Goal: Navigation & Orientation: Find specific page/section

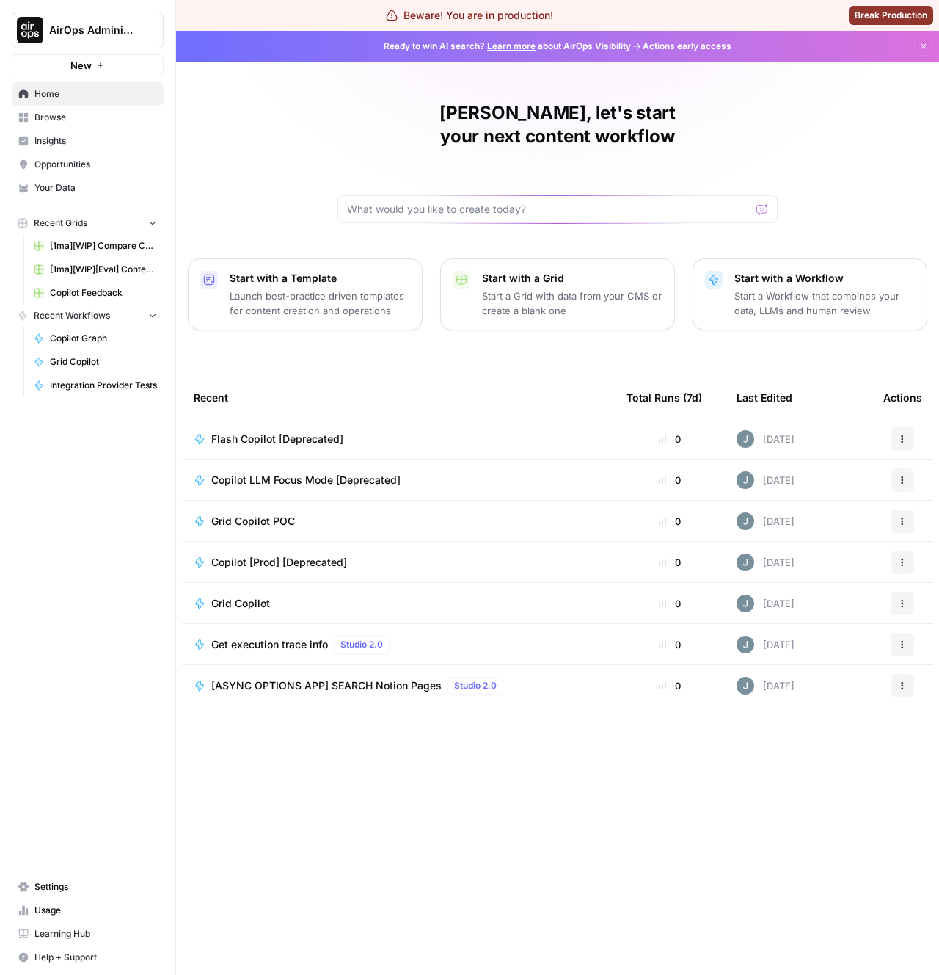
click at [70, 119] on span "Browse" at bounding box center [95, 117] width 123 height 13
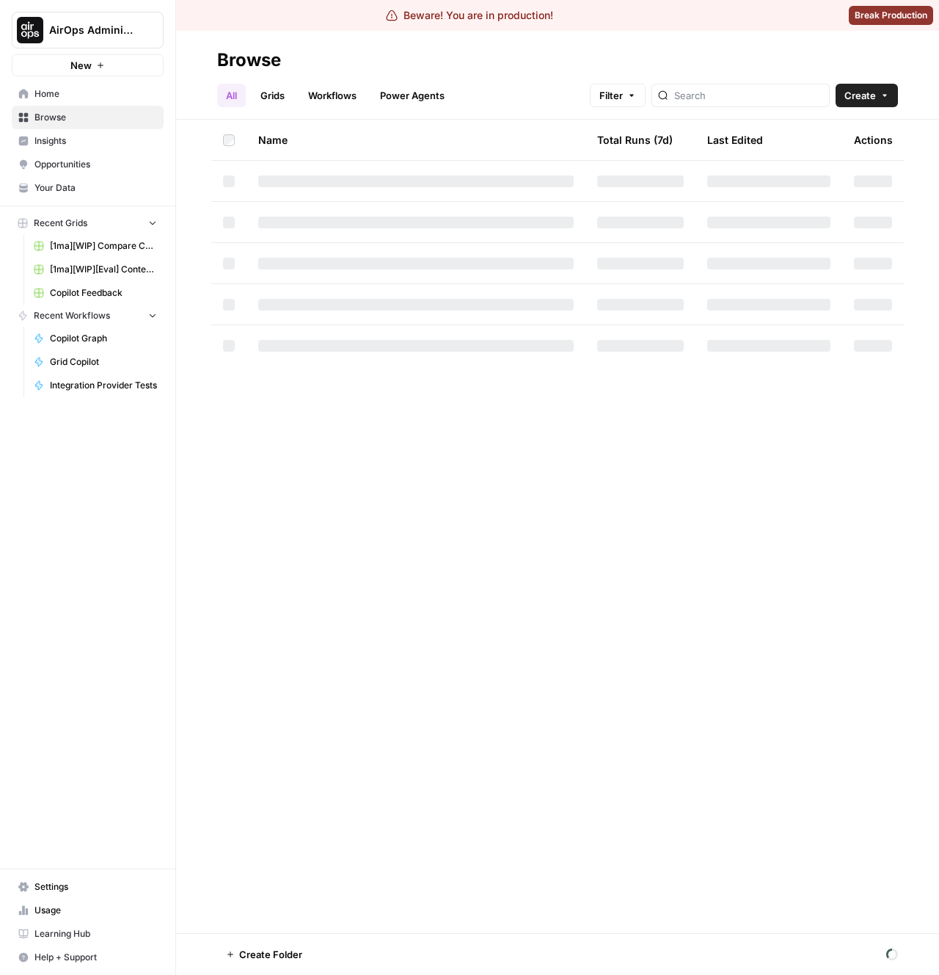
click at [62, 13] on button "AirOps Administrative" at bounding box center [88, 30] width 152 height 37
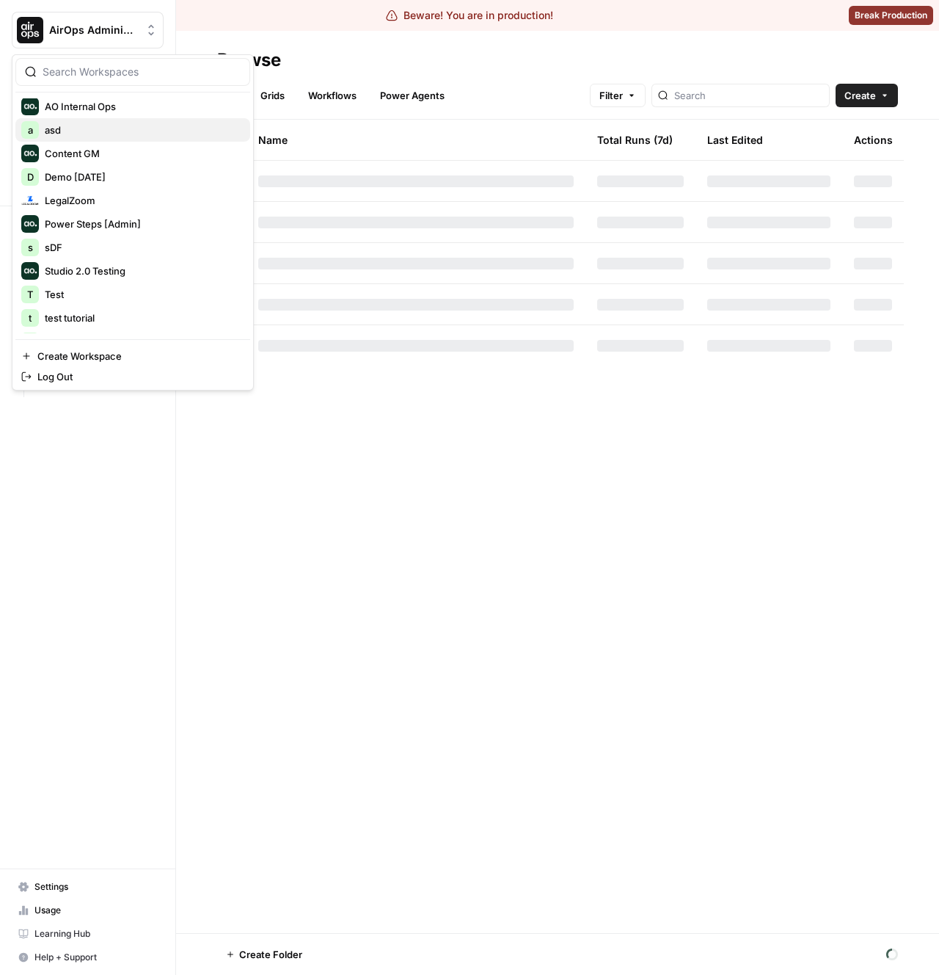
scroll to position [127, 0]
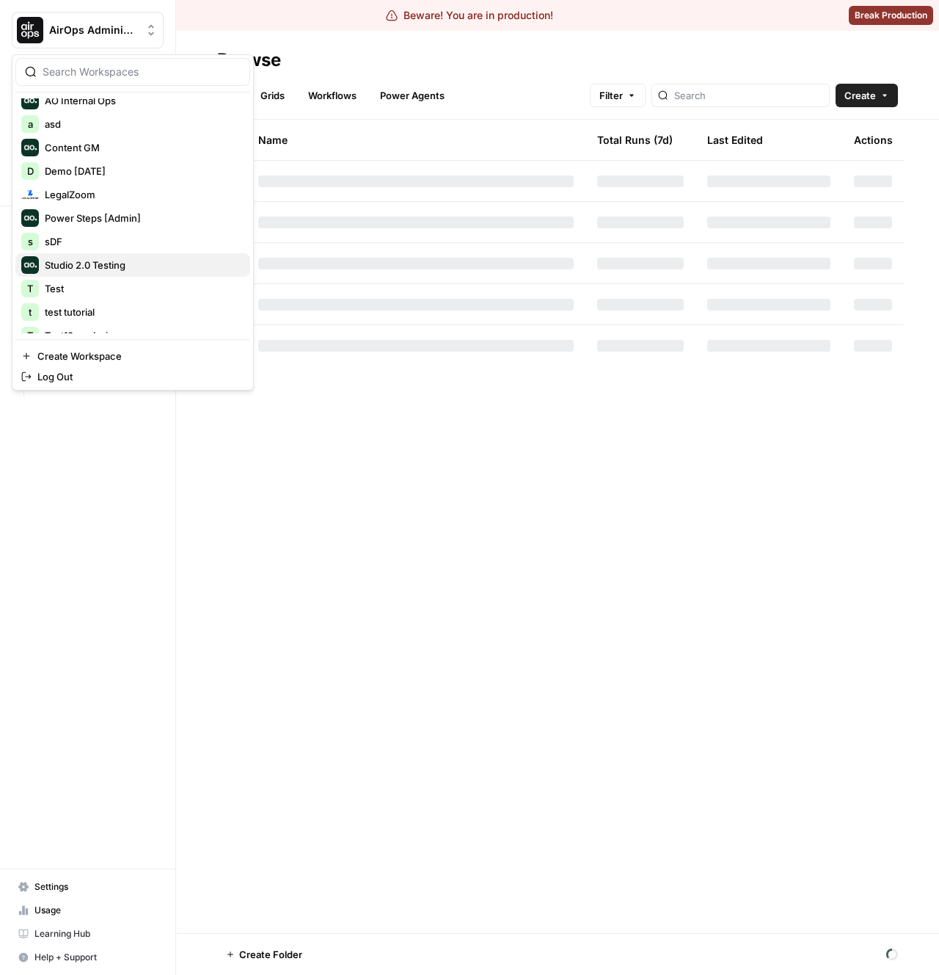
click at [40, 260] on div "Studio 2.0 Testing" at bounding box center [132, 265] width 223 height 18
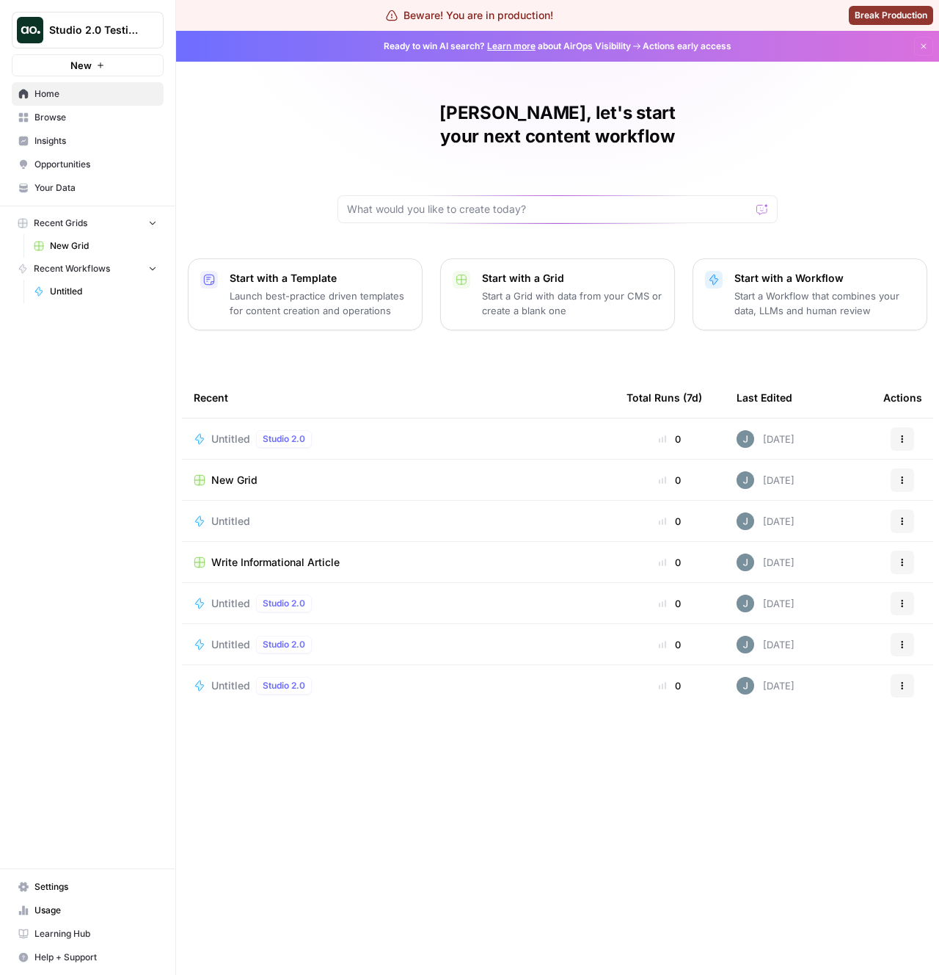
click at [81, 112] on span "Browse" at bounding box center [95, 117] width 123 height 13
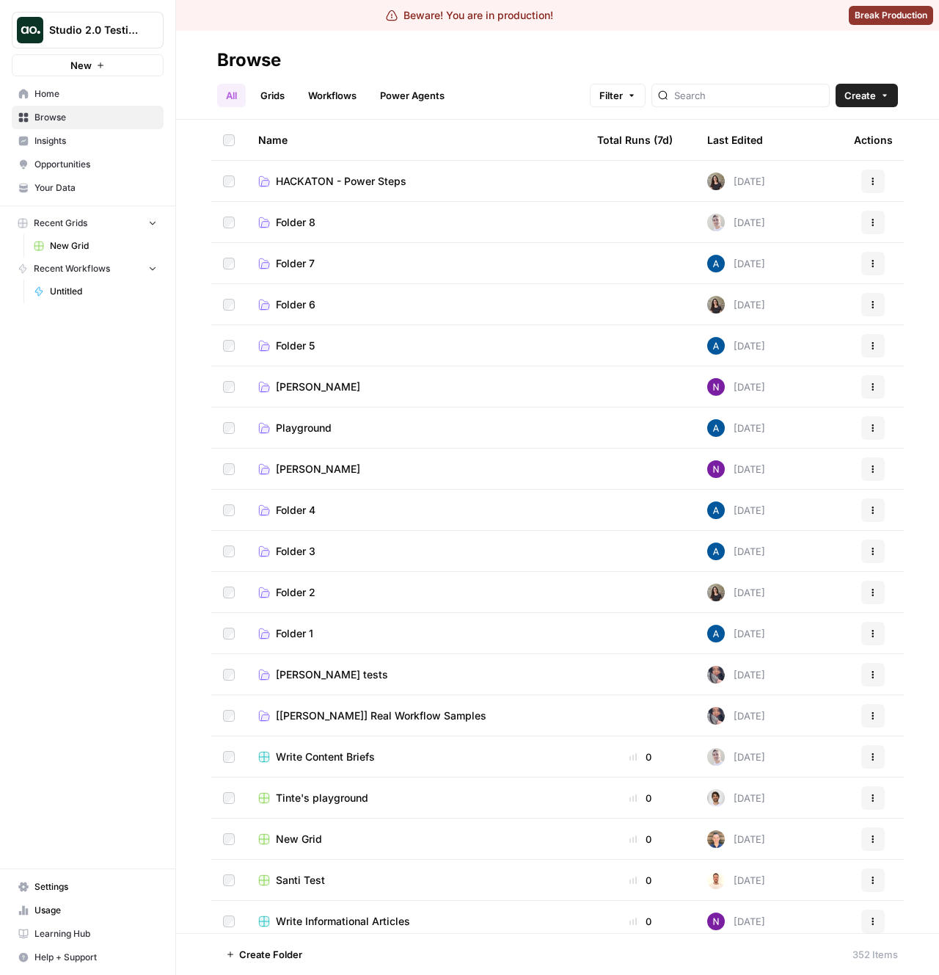
click at [728, 140] on div "Last Edited" at bounding box center [735, 140] width 56 height 40
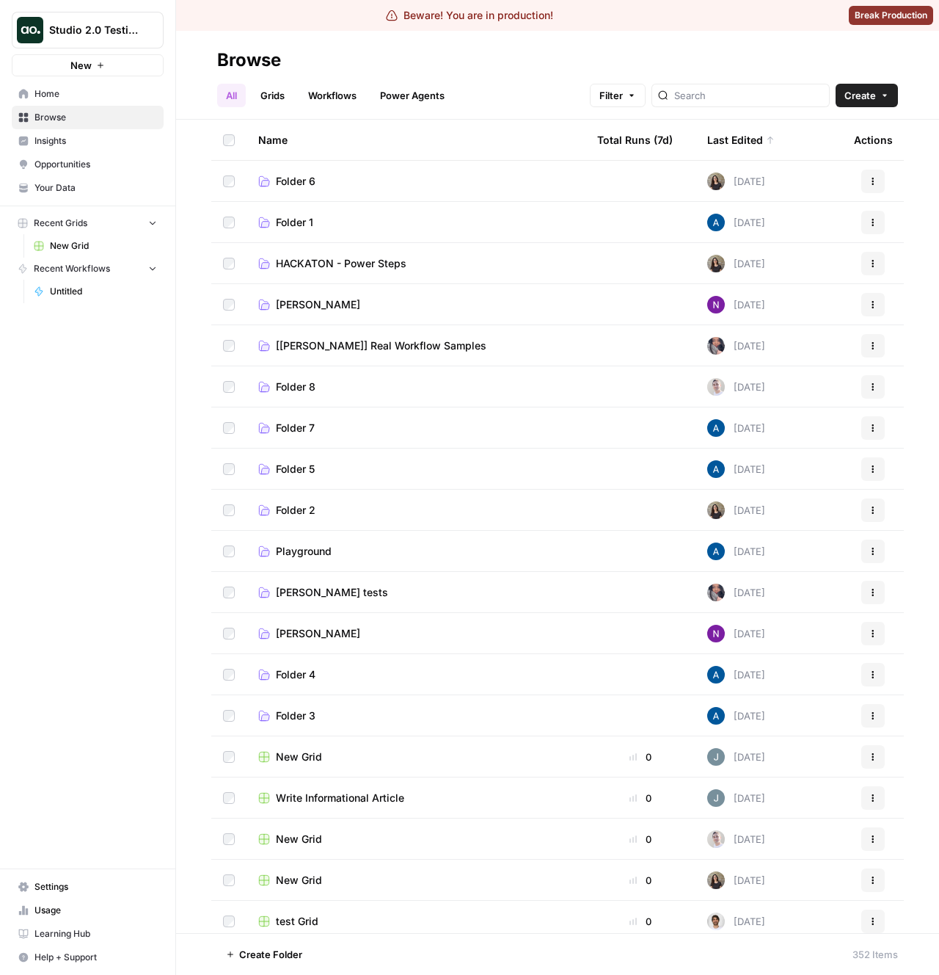
click at [728, 140] on div "Last Edited" at bounding box center [741, 140] width 68 height 40
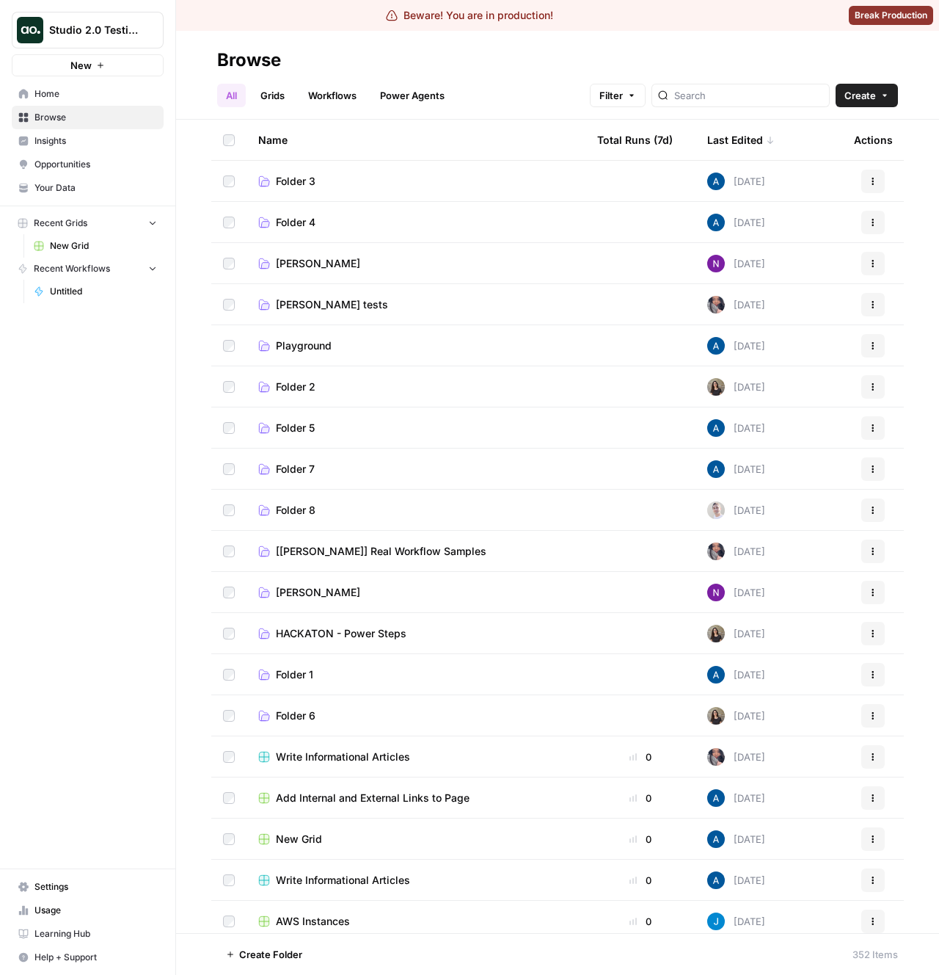
click at [752, 142] on div "Last Edited" at bounding box center [741, 140] width 68 height 40
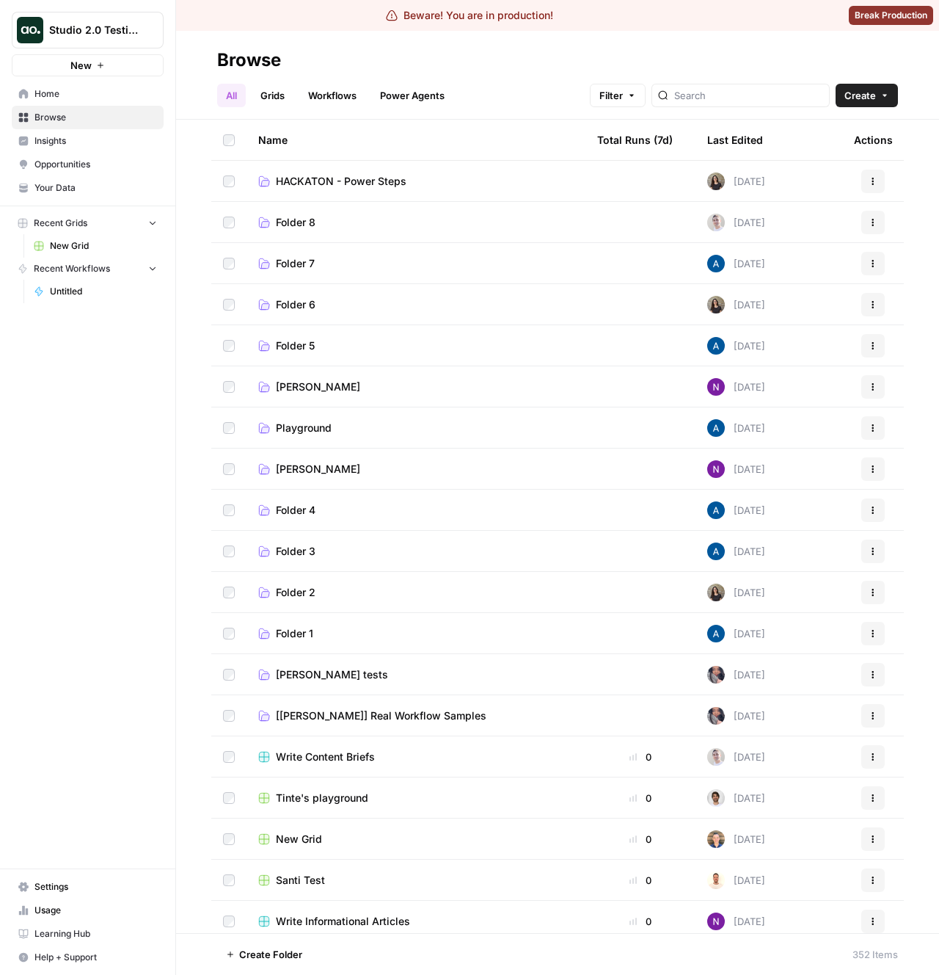
click at [735, 142] on div "Last Edited" at bounding box center [735, 140] width 56 height 40
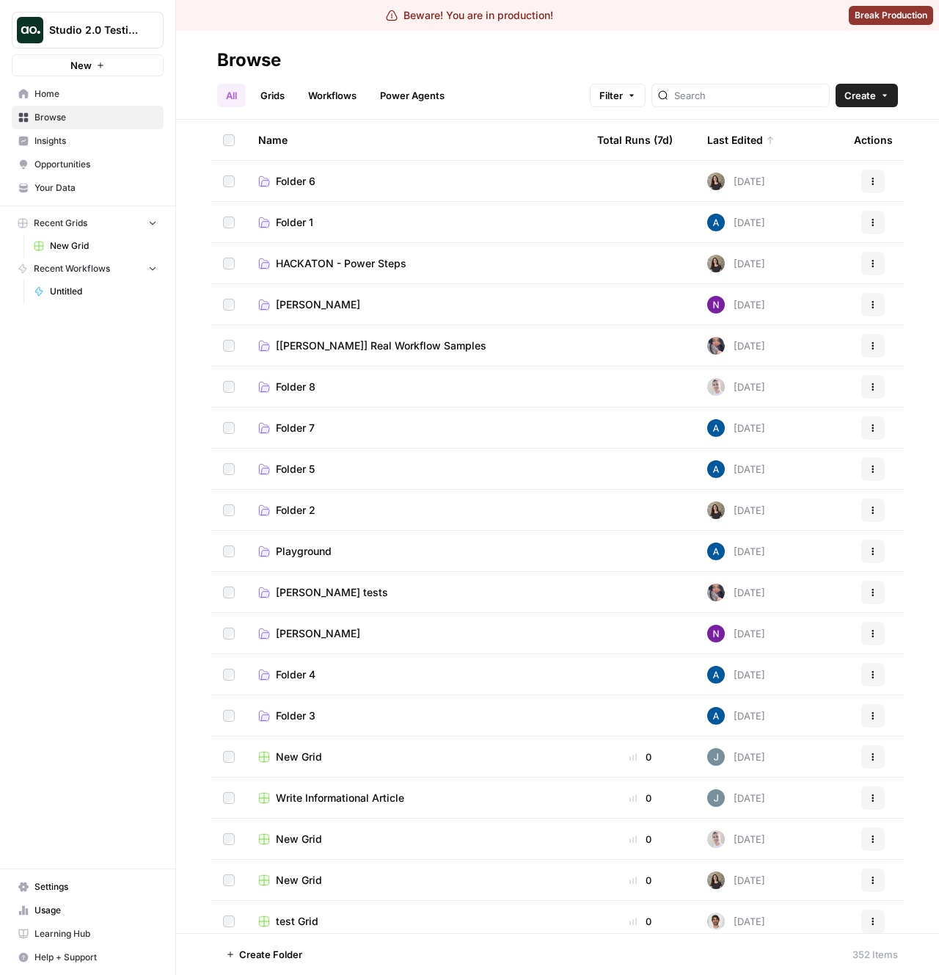
click at [718, 135] on div "Last Edited" at bounding box center [741, 140] width 68 height 40
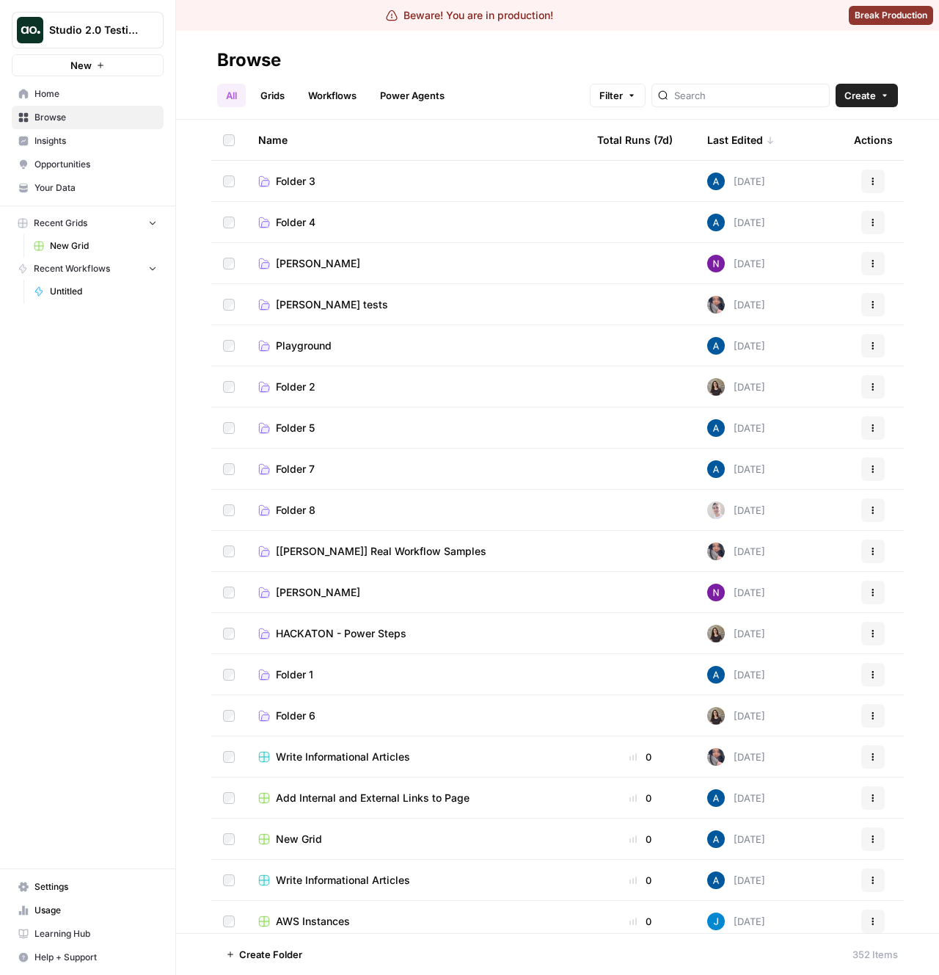
click at [757, 139] on div "Last Edited" at bounding box center [741, 140] width 68 height 40
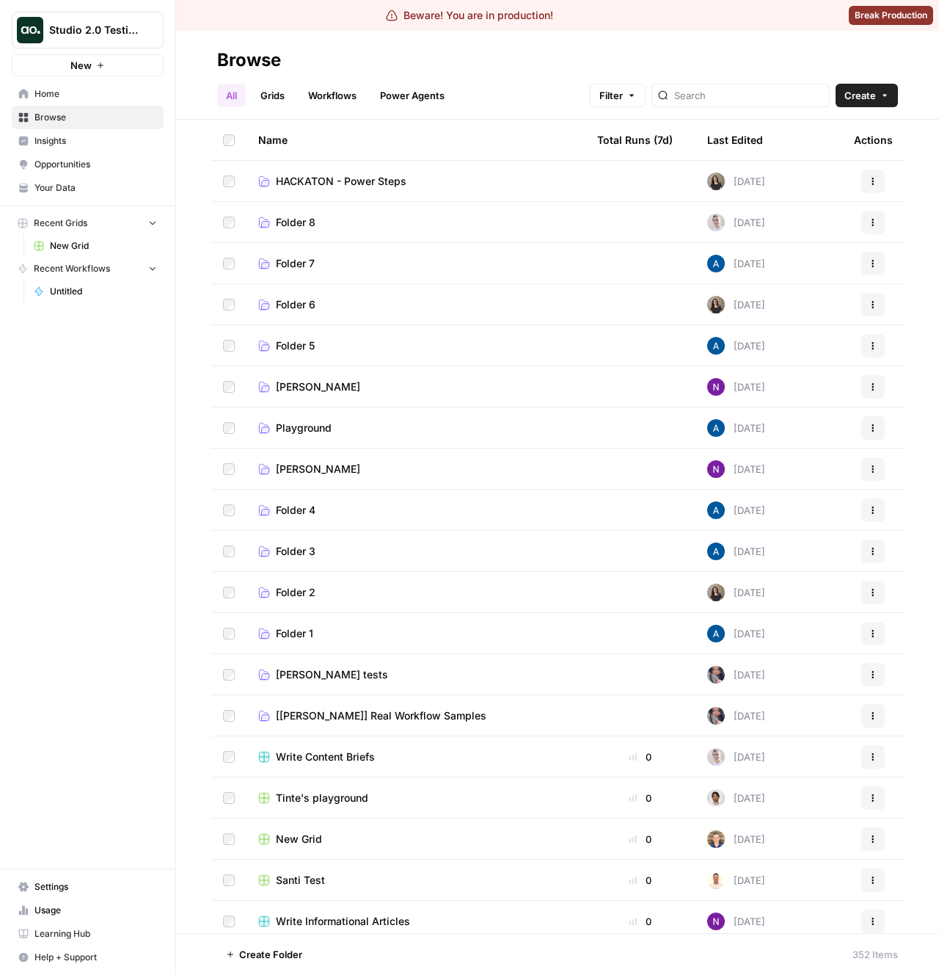
click at [643, 142] on div "Total Runs (7d)" at bounding box center [635, 140] width 76 height 40
click at [656, 138] on div "Total Runs (7d)" at bounding box center [640, 140] width 87 height 40
click at [524, 90] on div "All Grids Workflows Power Agents Filter Create" at bounding box center [557, 89] width 681 height 35
click at [263, 140] on div "Name" at bounding box center [416, 140] width 316 height 40
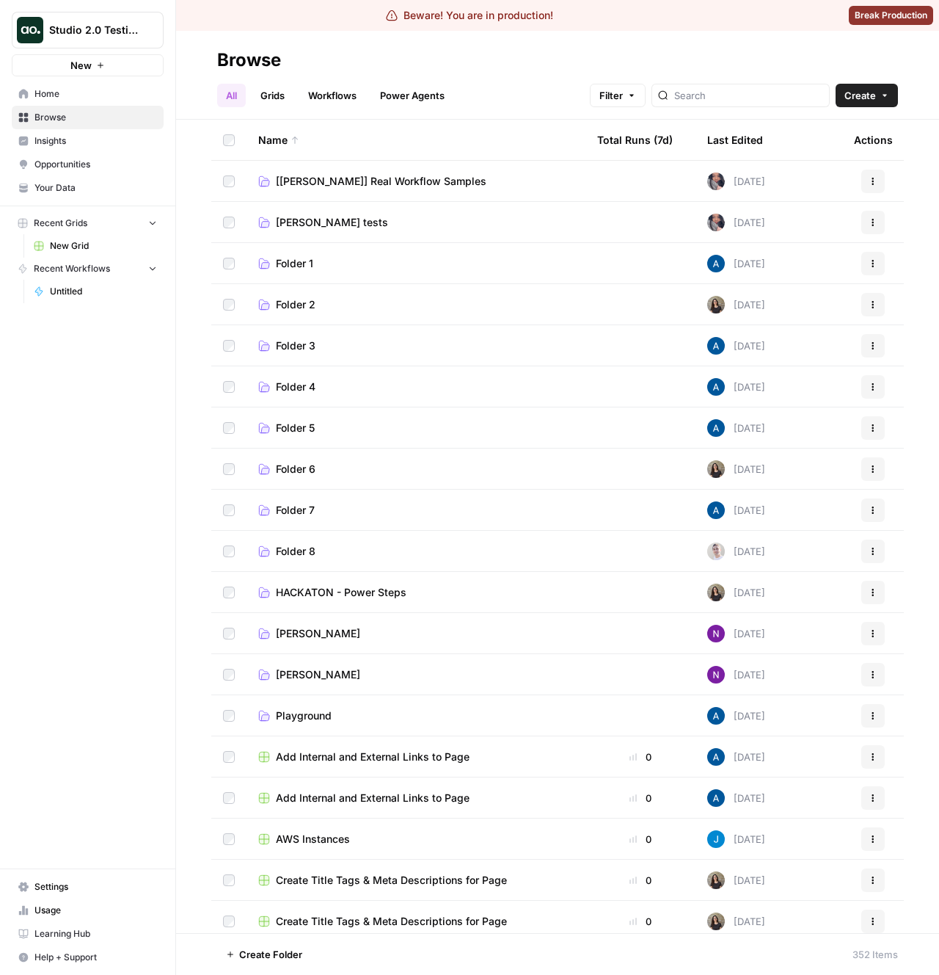
click at [274, 140] on div "Name" at bounding box center [416, 140] width 316 height 40
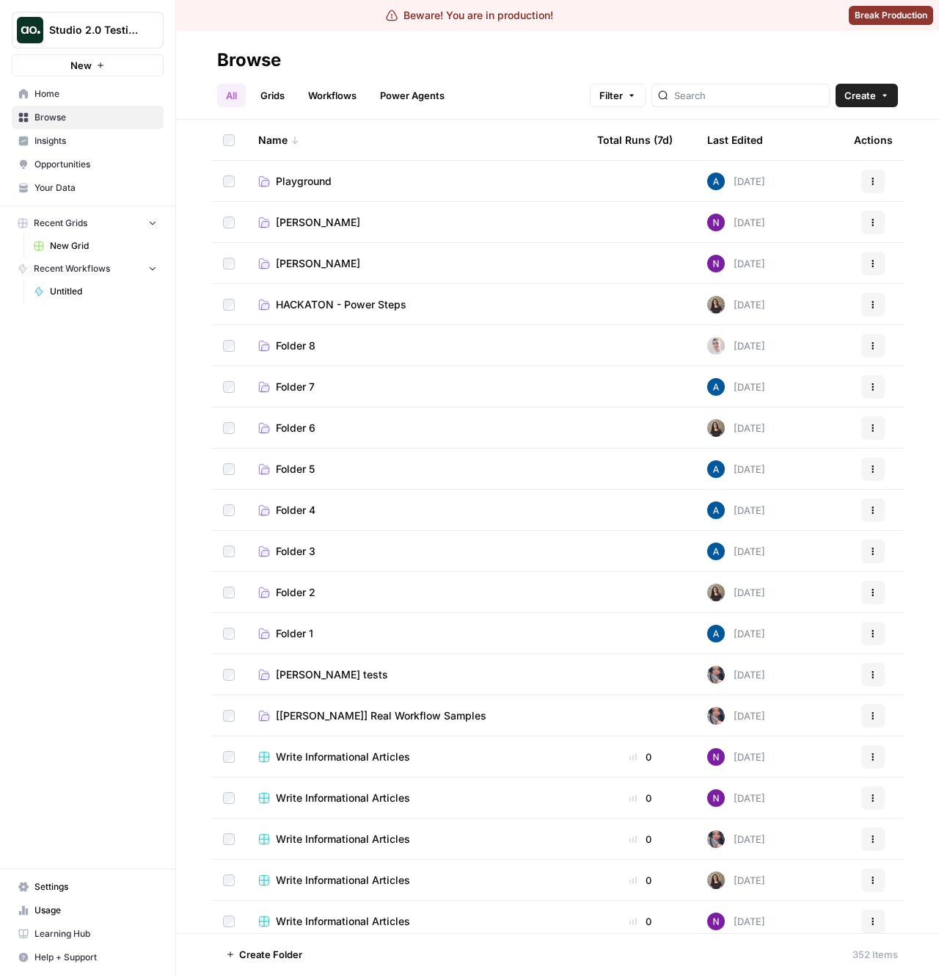
click at [274, 146] on div "Name" at bounding box center [416, 140] width 316 height 40
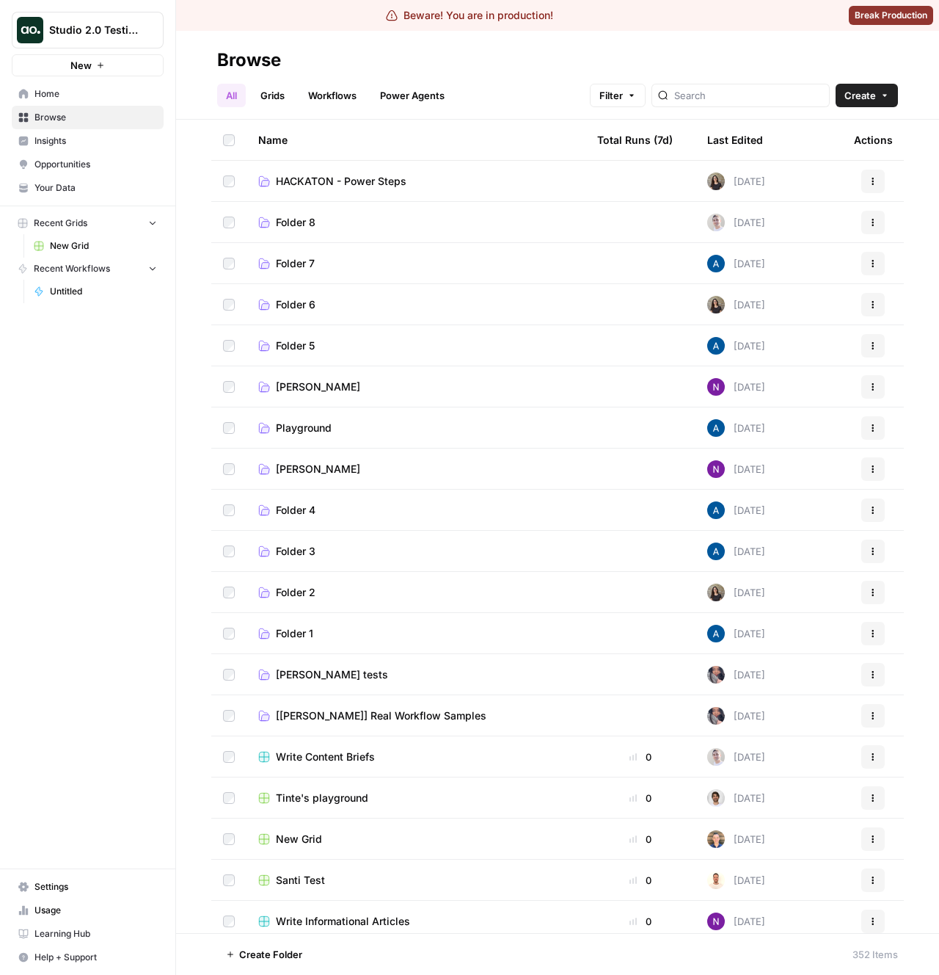
click at [611, 139] on div "Total Runs (7d)" at bounding box center [635, 140] width 76 height 40
click at [536, 99] on div "All Grids Workflows Power Agents Filter Create" at bounding box center [557, 89] width 681 height 35
